Goal: Task Accomplishment & Management: Use online tool/utility

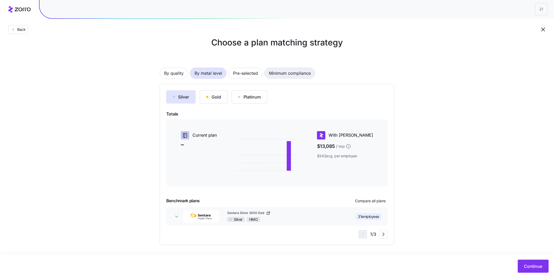
scroll to position [10, 0]
click at [193, 208] on button "Continue" at bounding box center [533, 266] width 31 height 13
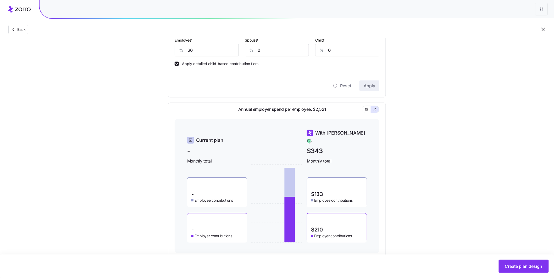
scroll to position [181, 0]
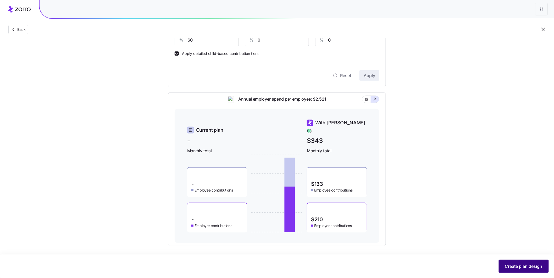
click at [193, 208] on span "Create plan design" at bounding box center [523, 267] width 37 height 6
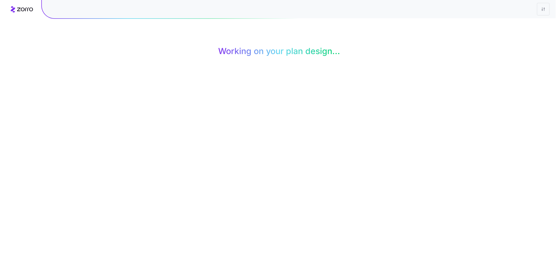
scroll to position [0, 0]
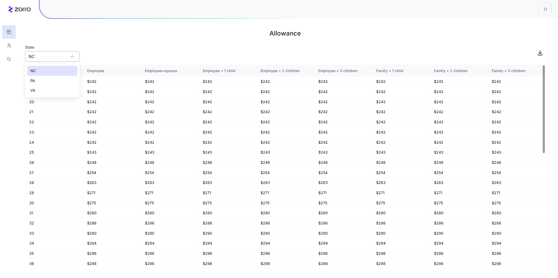
click at [48, 61] on input "NC" at bounding box center [52, 56] width 54 height 10
click at [119, 52] on div "State NC" at bounding box center [285, 53] width 521 height 18
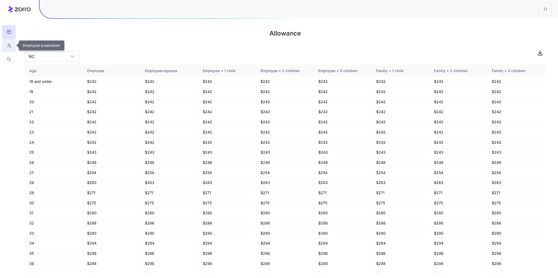
click at [8, 49] on button "button" at bounding box center [9, 46] width 14 height 14
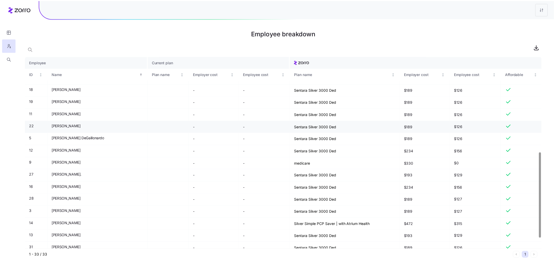
scroll to position [238, 0]
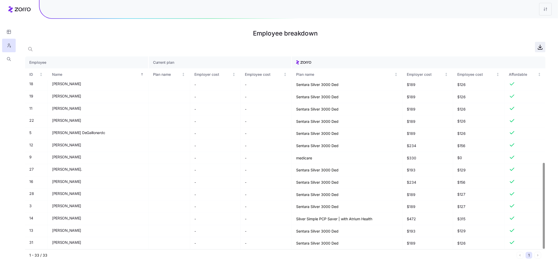
click at [193, 48] on icon "button" at bounding box center [540, 48] width 4 height 1
click at [193, 41] on div "Employee breakdown" at bounding box center [285, 34] width 521 height 15
click at [193, 10] on html "Employee breakdown Employee Current plan ID Name Plan name Employer cost Employ…" at bounding box center [279, 139] width 558 height 278
click at [193, 20] on div "Edit plan design" at bounding box center [524, 23] width 52 height 8
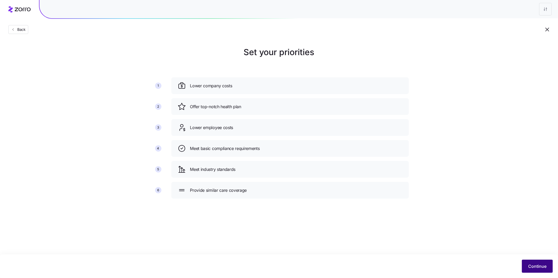
click at [193, 208] on button "Continue" at bounding box center [537, 266] width 31 height 13
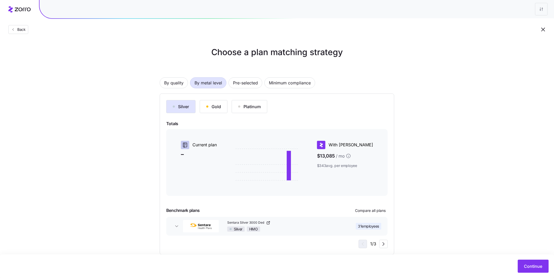
click at [193, 112] on div "Choose a plan matching strategy By quality By metal level Pre-selected Minimum …" at bounding box center [277, 150] width 554 height 209
click at [193, 20] on div "Back" at bounding box center [277, 19] width 554 height 38
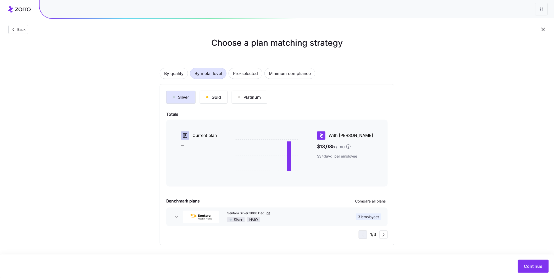
scroll to position [10, 0]
click at [193, 208] on span "31 employees" at bounding box center [368, 216] width 21 height 5
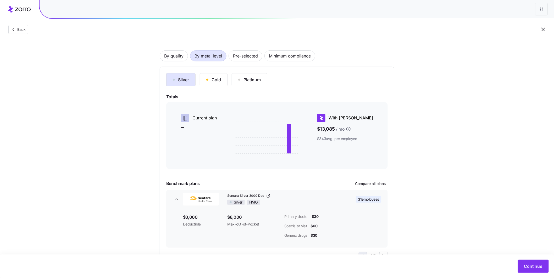
scroll to position [49, 0]
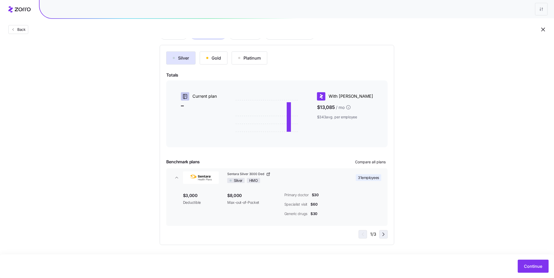
click at [193, 208] on icon "button" at bounding box center [384, 234] width 2 height 3
click at [193, 208] on icon "button" at bounding box center [383, 235] width 6 height 6
click at [193, 208] on icon "button" at bounding box center [362, 235] width 6 height 6
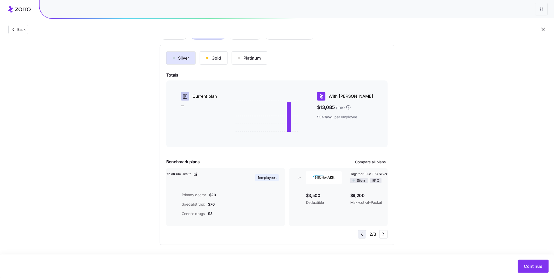
click at [193, 208] on icon "button" at bounding box center [362, 235] width 6 height 6
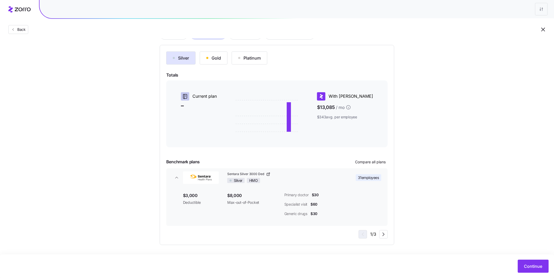
click at [193, 176] on icon "button" at bounding box center [268, 175] width 2 height 2
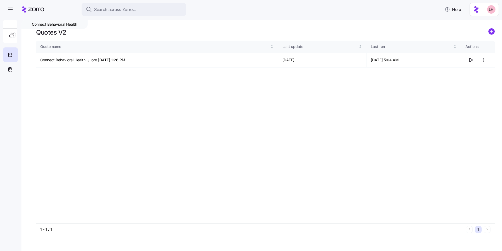
click at [127, 14] on button "Search across Zorro..." at bounding box center [134, 9] width 105 height 13
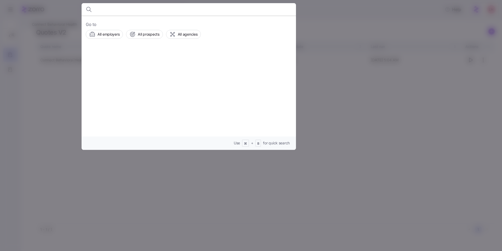
click at [393, 108] on div at bounding box center [251, 125] width 502 height 251
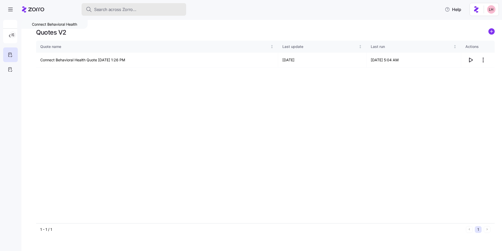
click at [113, 12] on span "Search across Zorro..." at bounding box center [115, 9] width 42 height 7
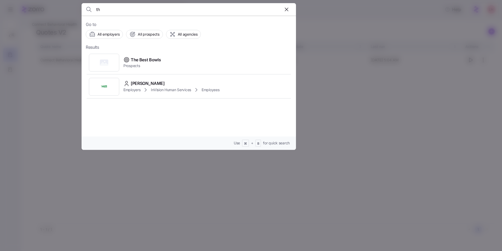
type input "t"
type input "peachtree"
click at [165, 96] on div "Peachtree Packaging Prospects" at bounding box center [189, 87] width 206 height 24
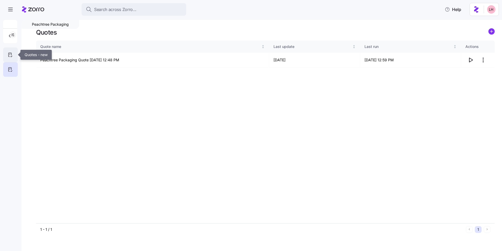
click at [12, 55] on icon at bounding box center [10, 55] width 6 height 6
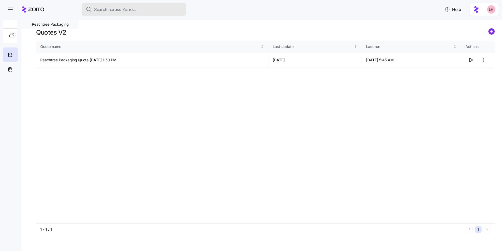
click at [109, 10] on span "Search across Zorro..." at bounding box center [115, 9] width 42 height 7
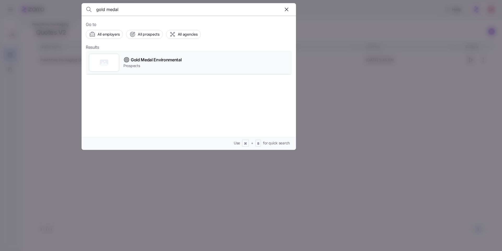
type input "gold medal"
click at [181, 60] on span "Gold Medal Environmental" at bounding box center [156, 60] width 51 height 7
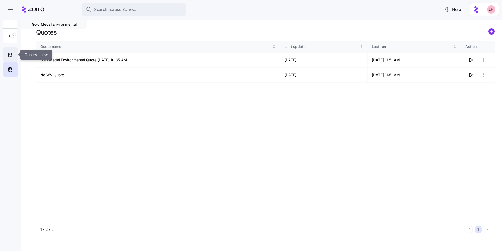
click at [12, 55] on icon at bounding box center [10, 55] width 6 height 6
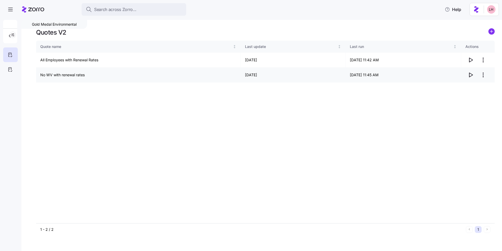
click at [470, 75] on icon "button" at bounding box center [471, 75] width 6 height 6
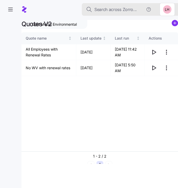
click at [114, 9] on span "Search across Zorro..." at bounding box center [115, 9] width 42 height 7
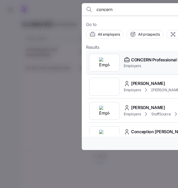
type input "concern"
click at [147, 63] on span "CONCERN Professional Services" at bounding box center [162, 60] width 63 height 7
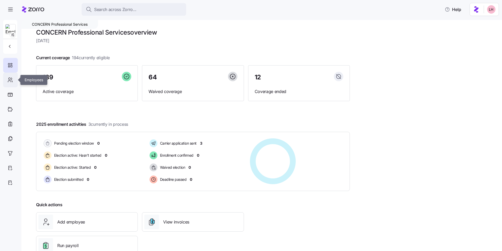
click at [10, 81] on icon at bounding box center [9, 82] width 3 height 2
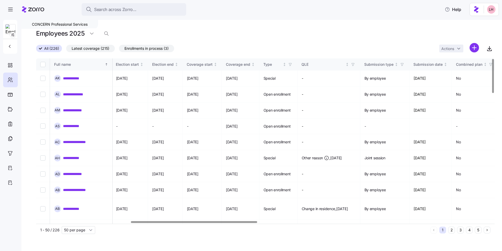
scroll to position [0, 345]
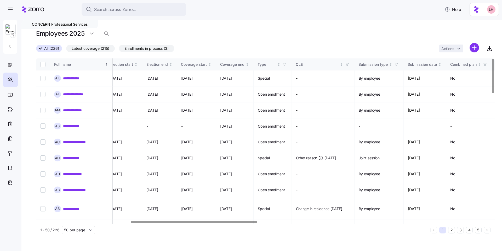
click at [254, 223] on div at bounding box center [194, 222] width 126 height 2
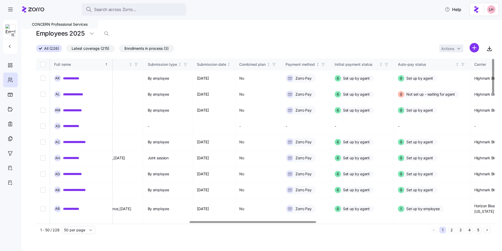
click at [314, 221] on div at bounding box center [253, 222] width 126 height 2
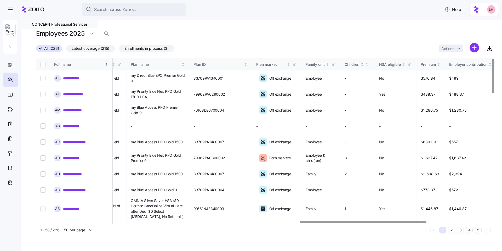
click at [426, 222] on div at bounding box center [363, 222] width 126 height 2
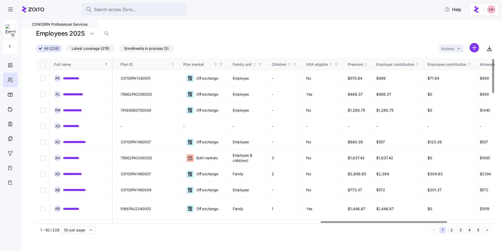
scroll to position [0, 1038]
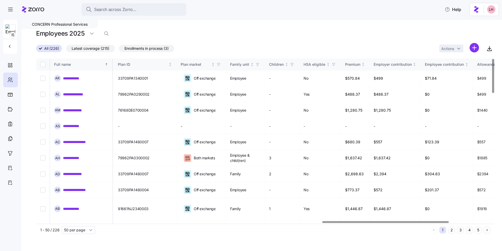
click at [444, 222] on div at bounding box center [386, 222] width 126 height 2
click at [77, 79] on link "**********" at bounding box center [74, 78] width 23 height 5
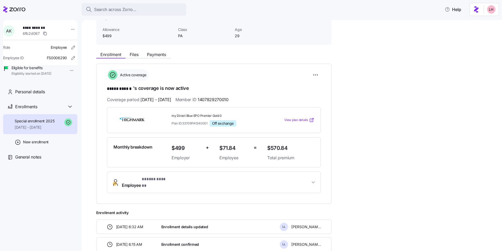
scroll to position [38, 0]
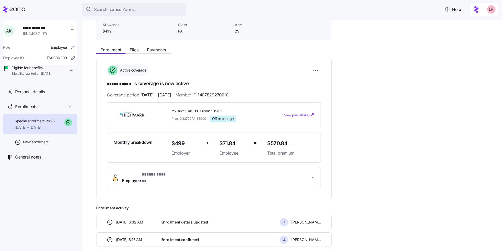
click at [297, 115] on span "View plan details" at bounding box center [296, 115] width 24 height 5
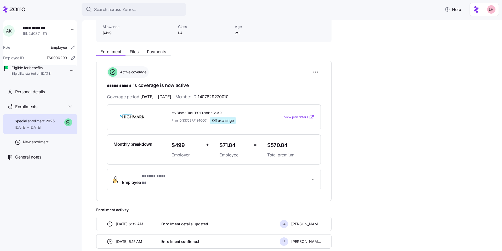
scroll to position [29, 0]
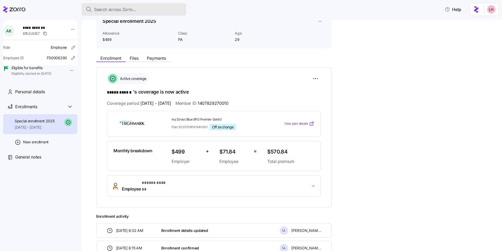
click at [124, 9] on span "Search across Zorro..." at bounding box center [115, 9] width 42 height 7
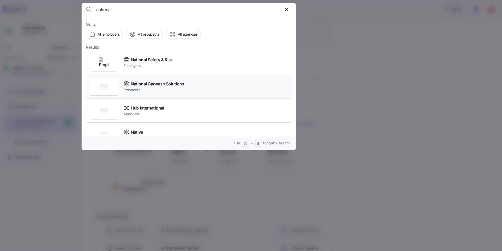
type input "national"
click at [155, 87] on span "Prospects" at bounding box center [154, 89] width 61 height 5
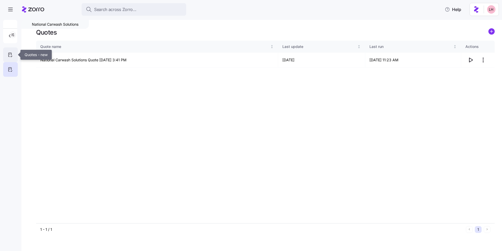
click at [12, 54] on icon at bounding box center [10, 55] width 6 height 6
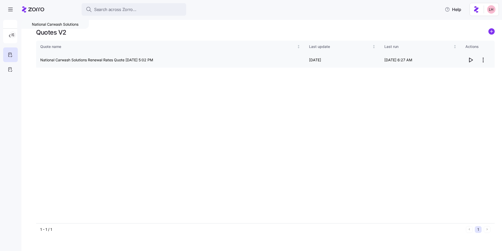
click at [470, 60] on icon "button" at bounding box center [471, 60] width 6 height 6
click at [115, 11] on span "Search across Zorro..." at bounding box center [115, 9] width 42 height 7
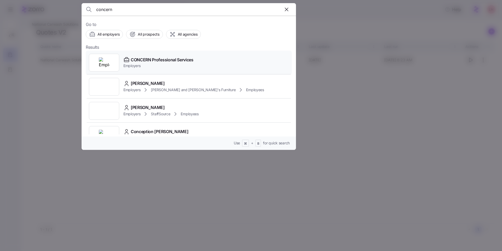
type input "concern"
click at [159, 60] on span "CONCERN Professional Services" at bounding box center [162, 60] width 63 height 7
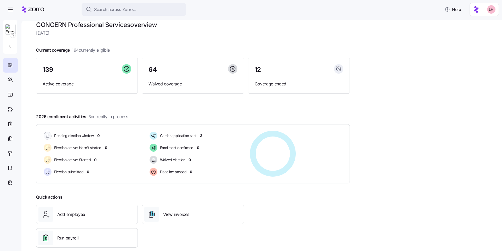
scroll to position [8, 0]
click at [10, 80] on icon at bounding box center [10, 80] width 6 height 6
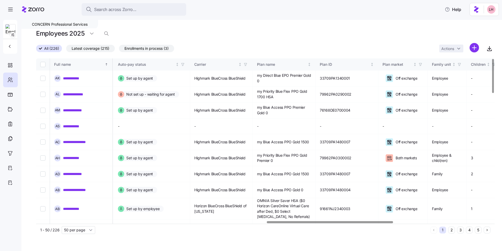
scroll to position [0, 837]
click at [377, 222] on div at bounding box center [330, 222] width 126 height 2
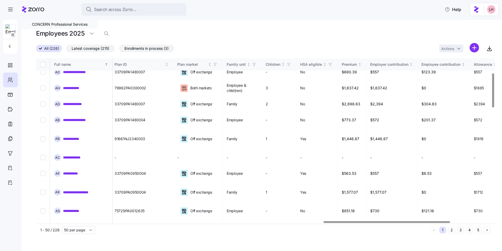
scroll to position [70, 1043]
click at [424, 221] on div at bounding box center [387, 222] width 126 height 2
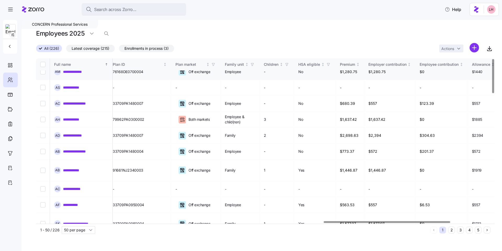
scroll to position [0, 1043]
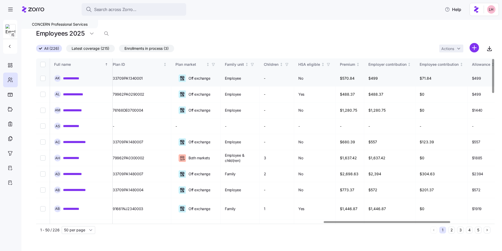
click at [79, 79] on link "**********" at bounding box center [74, 78] width 23 height 5
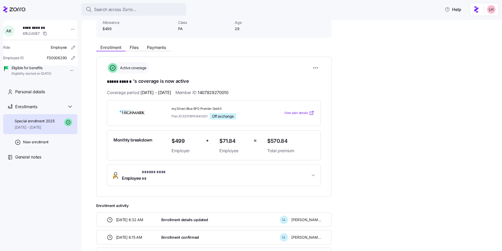
scroll to position [41, 0]
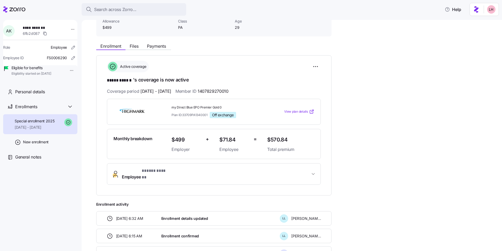
click at [298, 111] on span "View plan details" at bounding box center [296, 111] width 24 height 5
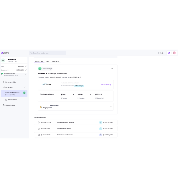
scroll to position [50, 0]
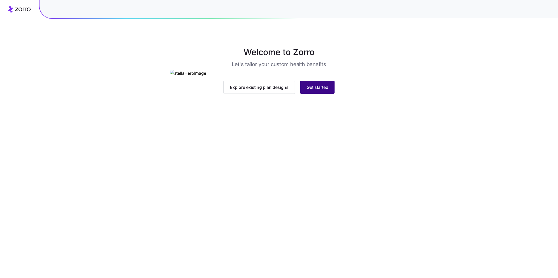
click at [324, 91] on span "Get started" at bounding box center [318, 87] width 22 height 6
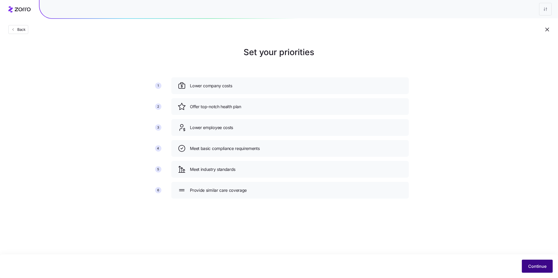
click at [547, 267] on button "Continue" at bounding box center [537, 266] width 31 height 13
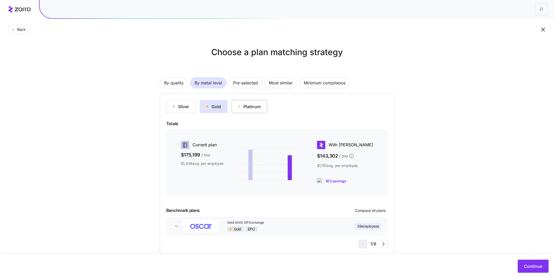
click at [251, 109] on div "Platinum" at bounding box center [249, 107] width 23 height 6
click at [283, 85] on span "Most similar" at bounding box center [281, 83] width 24 height 10
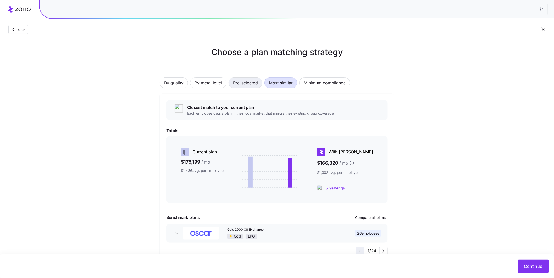
click at [241, 85] on span "Pre-selected" at bounding box center [245, 83] width 25 height 10
click at [214, 88] on button "By metal level" at bounding box center [208, 82] width 36 height 11
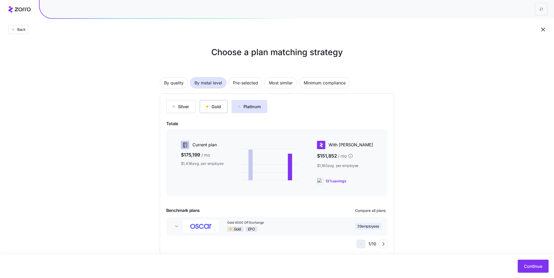
click at [205, 108] on button "Gold" at bounding box center [214, 106] width 28 height 13
click at [180, 108] on div "Silver" at bounding box center [181, 107] width 16 height 6
click at [207, 108] on div "Gold" at bounding box center [213, 107] width 15 height 6
click at [256, 108] on div "Platinum" at bounding box center [249, 107] width 23 height 6
click at [242, 85] on span "Pre-selected" at bounding box center [245, 83] width 25 height 10
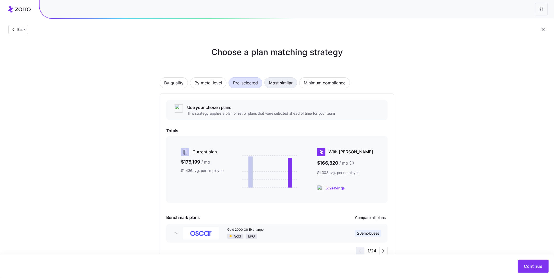
click at [294, 85] on button "Most similar" at bounding box center [280, 82] width 33 height 11
click at [326, 85] on span "Minimum compliance" at bounding box center [325, 83] width 42 height 10
click at [184, 88] on div "By quality By metal level Pre-selected Most similar Minimum compliance Lowest-c…" at bounding box center [277, 162] width 234 height 202
click at [183, 87] on span "By quality" at bounding box center [173, 83] width 19 height 10
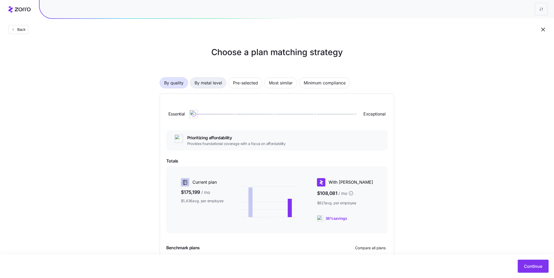
click at [218, 82] on span "By metal level" at bounding box center [207, 83] width 27 height 10
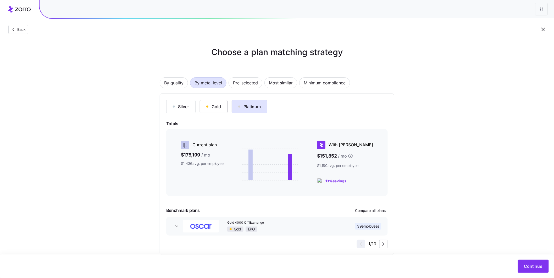
click at [215, 108] on div "Gold" at bounding box center [213, 107] width 15 height 6
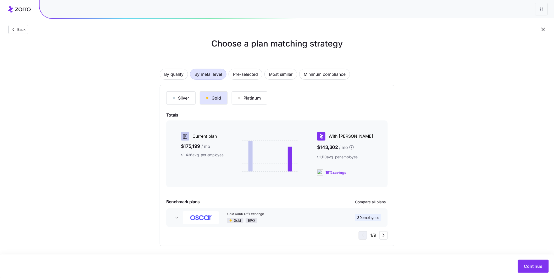
scroll to position [10, 0]
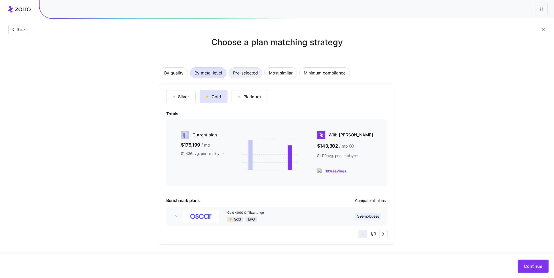
click at [251, 74] on span "Pre-selected" at bounding box center [245, 73] width 25 height 10
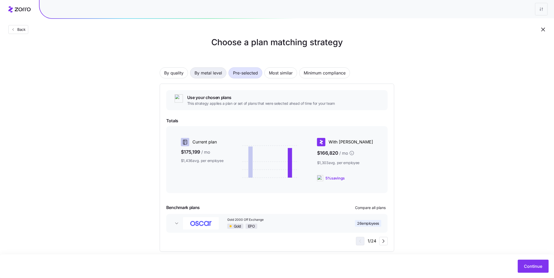
click at [214, 73] on span "By metal level" at bounding box center [207, 73] width 27 height 10
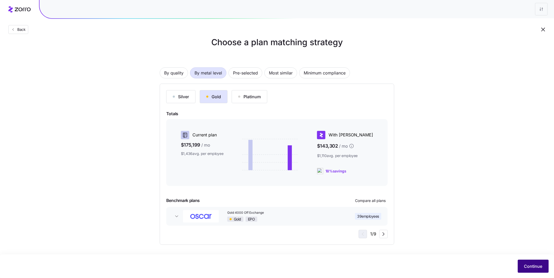
click at [527, 264] on span "Continue" at bounding box center [533, 267] width 18 height 6
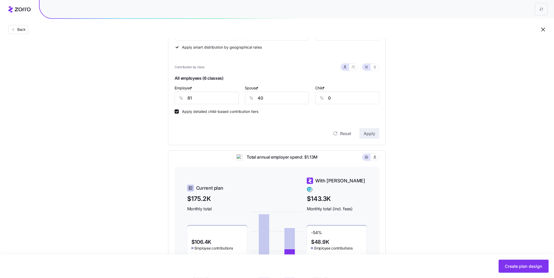
scroll to position [126, 0]
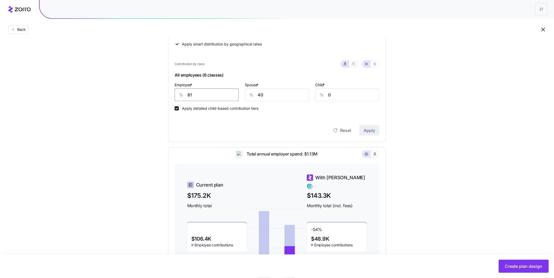
drag, startPoint x: 206, startPoint y: 98, endPoint x: 175, endPoint y: 92, distance: 31.9
click at [175, 93] on div "% 81" at bounding box center [207, 95] width 64 height 13
type input "70"
drag, startPoint x: 268, startPoint y: 94, endPoint x: 263, endPoint y: 94, distance: 5.0
click at [263, 94] on input "40" at bounding box center [277, 95] width 64 height 13
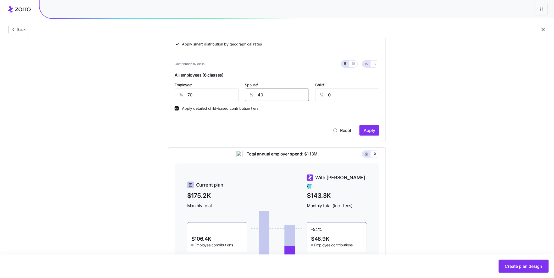
drag, startPoint x: 265, startPoint y: 95, endPoint x: 245, endPoint y: 92, distance: 20.3
click at [246, 92] on div "% 40" at bounding box center [277, 95] width 64 height 13
type input "30"
drag, startPoint x: 349, startPoint y: 95, endPoint x: 335, endPoint y: 95, distance: 13.9
click at [335, 95] on input "0" at bounding box center [347, 95] width 64 height 13
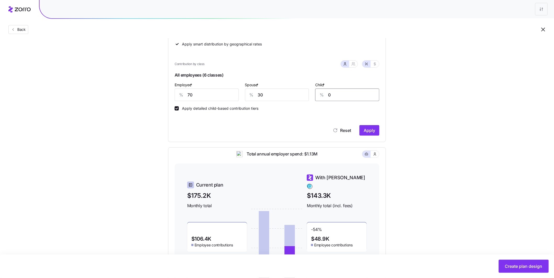
drag, startPoint x: 336, startPoint y: 98, endPoint x: 326, endPoint y: 98, distance: 9.7
click at [326, 98] on div "% 0" at bounding box center [347, 95] width 64 height 13
drag, startPoint x: 331, startPoint y: 95, endPoint x: 320, endPoint y: 95, distance: 11.8
click at [320, 95] on div "% 0" at bounding box center [347, 95] width 64 height 13
type input "20"
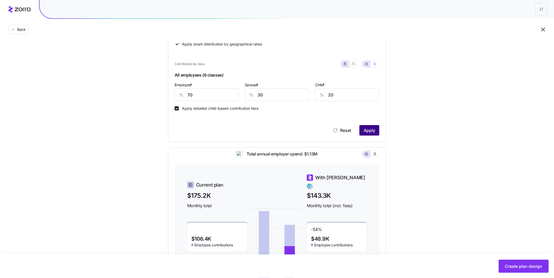
click at [365, 133] on span "Apply" at bounding box center [369, 130] width 12 height 6
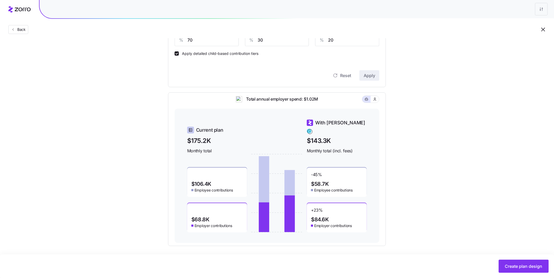
scroll to position [183, 0]
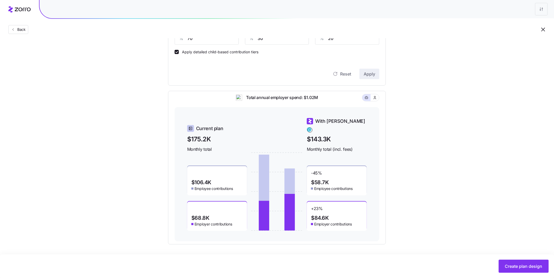
click at [523, 270] on button "Create plan design" at bounding box center [524, 266] width 50 height 13
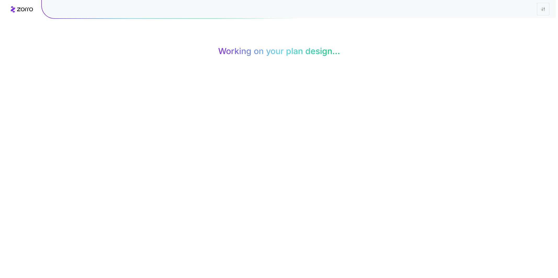
scroll to position [0, 0]
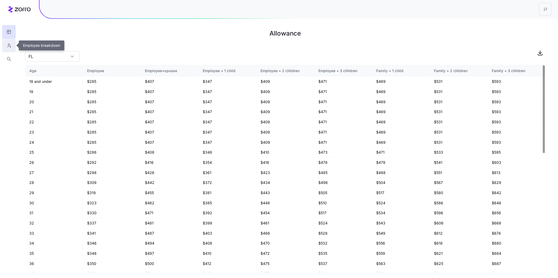
click at [11, 46] on icon "button" at bounding box center [9, 45] width 5 height 5
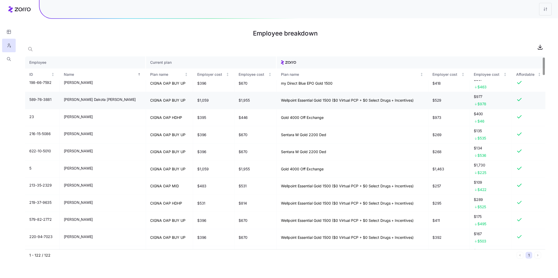
scroll to position [4, 0]
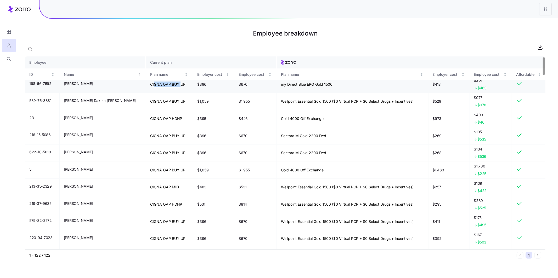
drag, startPoint x: 136, startPoint y: 85, endPoint x: 163, endPoint y: 84, distance: 26.7
click at [163, 84] on td "CIGNA OAP BUY UP" at bounding box center [169, 84] width 47 height 17
drag, startPoint x: 282, startPoint y: 85, endPoint x: 306, endPoint y: 85, distance: 24.1
click at [306, 85] on td "my Direct Blue EPO Gold 1500" at bounding box center [353, 84] width 152 height 17
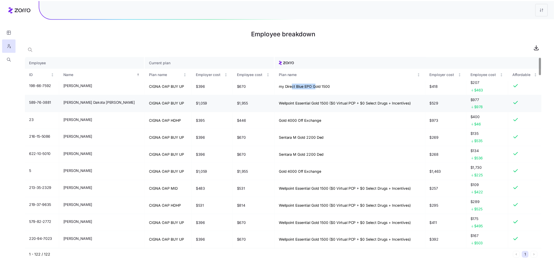
scroll to position [0, 0]
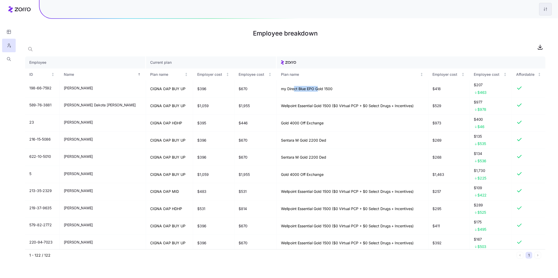
click at [540, 10] on html "Employee breakdown Employee Current plan ID Name Plan name Employer cost Employ…" at bounding box center [279, 139] width 558 height 278
click at [517, 24] on div "Edit plan design" at bounding box center [513, 23] width 27 height 6
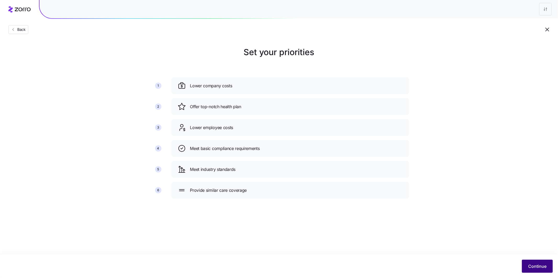
click at [540, 268] on span "Continue" at bounding box center [537, 267] width 18 height 6
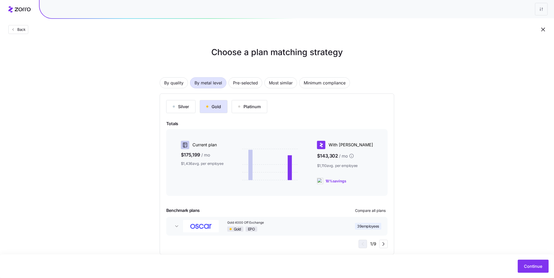
scroll to position [10, 0]
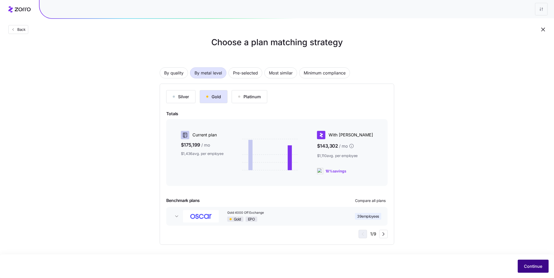
click at [527, 266] on span "Continue" at bounding box center [533, 267] width 18 height 6
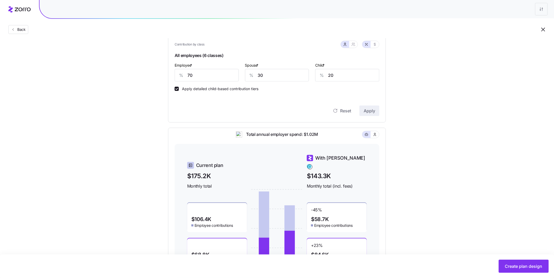
scroll to position [146, 0]
drag, startPoint x: 198, startPoint y: 76, endPoint x: 179, endPoint y: 75, distance: 18.6
click at [179, 75] on div "% 70" at bounding box center [207, 75] width 64 height 13
type input "60"
click at [374, 114] on button "Apply" at bounding box center [369, 110] width 20 height 10
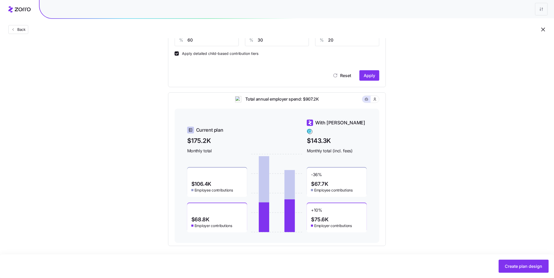
scroll to position [183, 0]
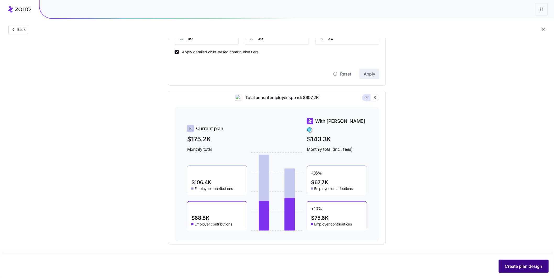
click at [527, 267] on span "Create plan design" at bounding box center [523, 267] width 37 height 6
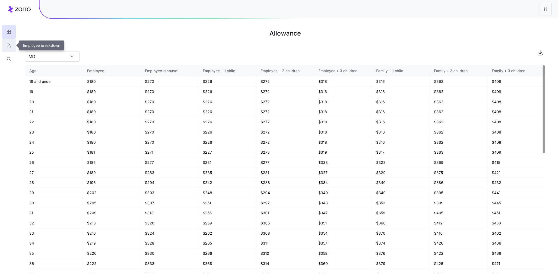
click at [8, 46] on icon "button" at bounding box center [9, 45] width 5 height 5
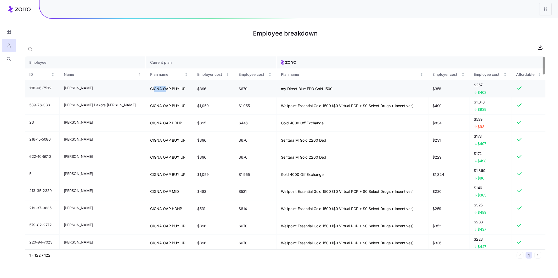
drag, startPoint x: 136, startPoint y: 90, endPoint x: 149, endPoint y: 89, distance: 12.9
click at [149, 89] on td "CIGNA OAP BUY UP" at bounding box center [169, 88] width 47 height 17
drag, startPoint x: 269, startPoint y: 89, endPoint x: 325, endPoint y: 88, distance: 55.8
click at [325, 88] on td "my Direct Blue EPO Gold 1500" at bounding box center [353, 88] width 152 height 17
click at [478, 90] on span "$403" at bounding box center [482, 92] width 9 height 5
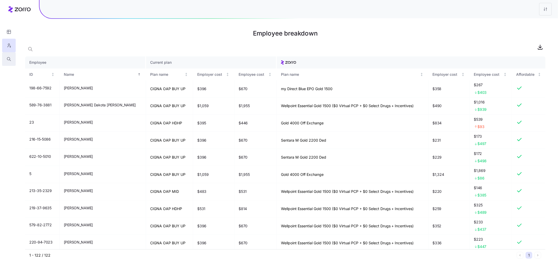
click at [7, 61] on icon "button" at bounding box center [9, 59] width 5 height 5
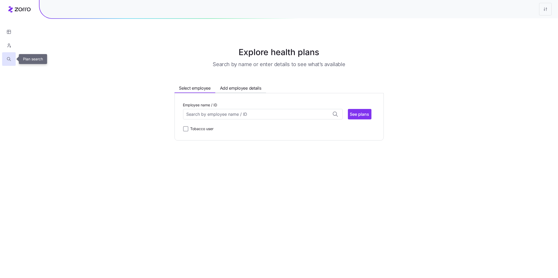
click at [224, 115] on input "Employee name / ID" at bounding box center [263, 114] width 160 height 10
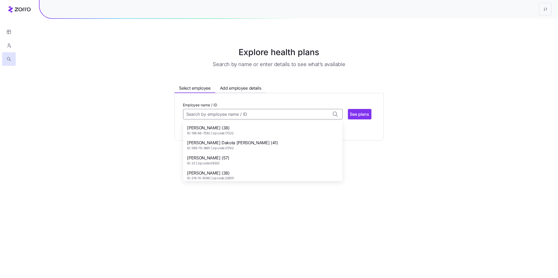
click at [238, 130] on div "Allen Shaffer (38) ID: 198-66-7592 | zip code: 17222" at bounding box center [262, 130] width 157 height 15
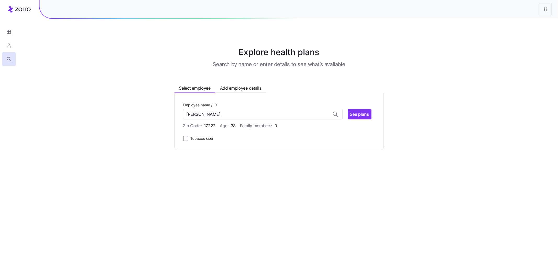
click at [359, 116] on span "See plans" at bounding box center [359, 114] width 19 height 6
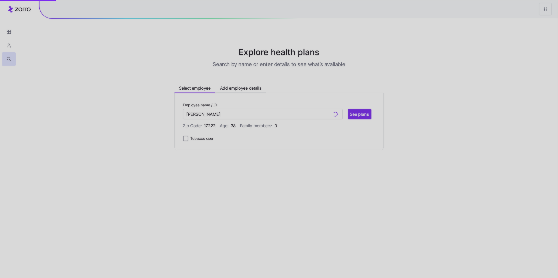
type input "Allen Shaffer (ID: 198-66-7592)"
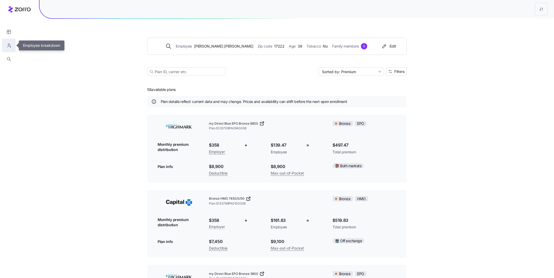
click at [12, 47] on button "button" at bounding box center [9, 46] width 14 height 14
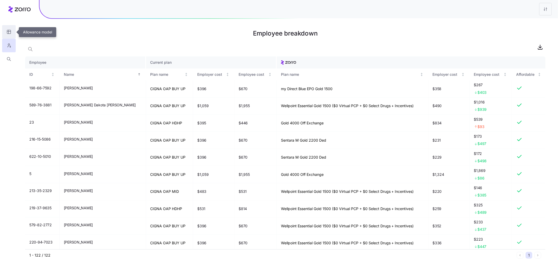
click at [9, 34] on icon "button" at bounding box center [9, 31] width 5 height 5
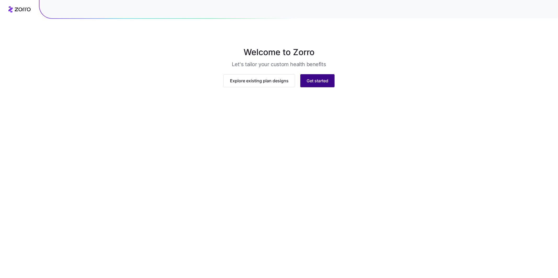
click at [315, 91] on span "Get started" at bounding box center [318, 87] width 22 height 6
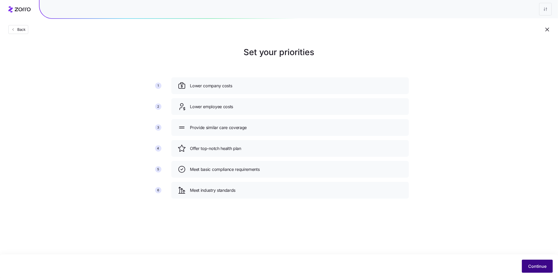
click at [538, 272] on button "Continue" at bounding box center [537, 266] width 31 height 13
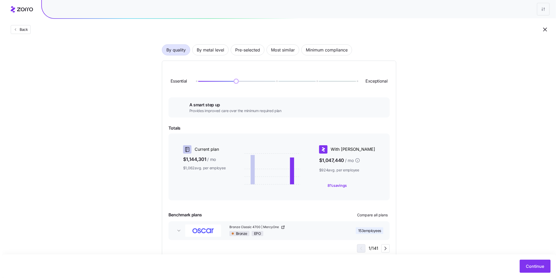
scroll to position [47, 0]
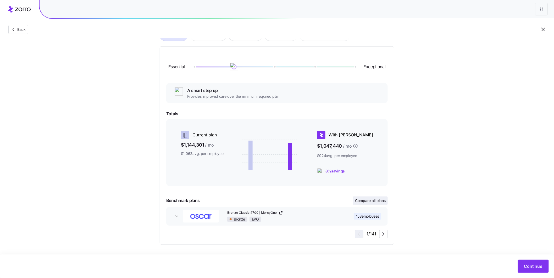
click at [371, 201] on span "Compare all plans" at bounding box center [370, 200] width 31 height 5
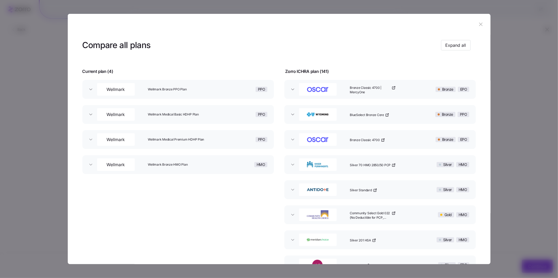
click at [90, 94] on button "Wellmark Wellmark Bronze PPO Plan PPO" at bounding box center [178, 89] width 192 height 19
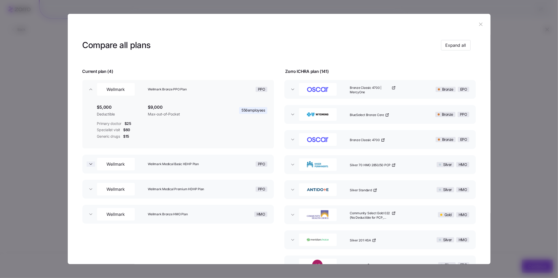
click at [90, 165] on icon "button" at bounding box center [90, 164] width 5 height 5
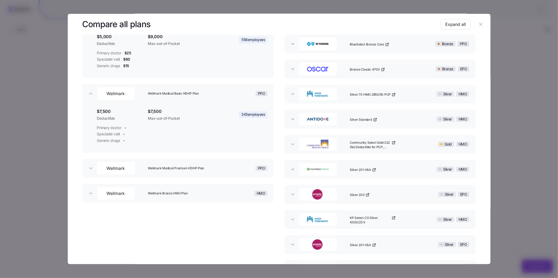
scroll to position [95, 0]
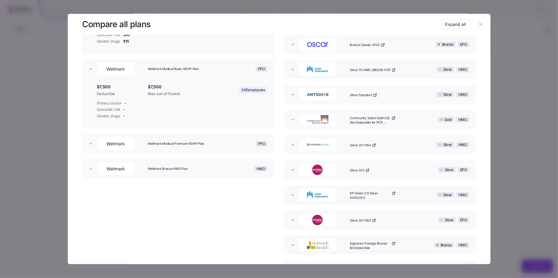
click at [90, 147] on button "Wellmark Wellmark Medical Premium HDHP Plan PPO" at bounding box center [178, 144] width 192 height 19
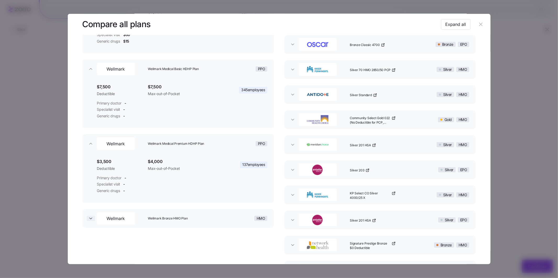
click at [91, 219] on icon "button" at bounding box center [90, 218] width 5 height 5
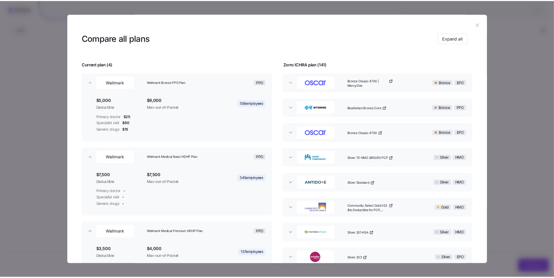
scroll to position [0, 0]
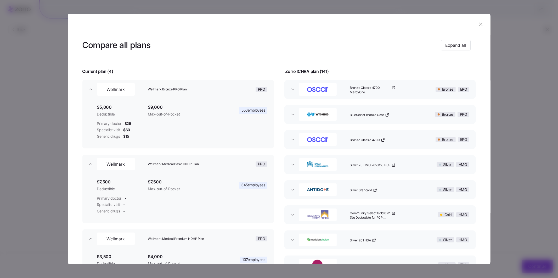
click at [478, 24] on icon "button" at bounding box center [481, 24] width 6 height 6
